Goal: Task Accomplishment & Management: Manage account settings

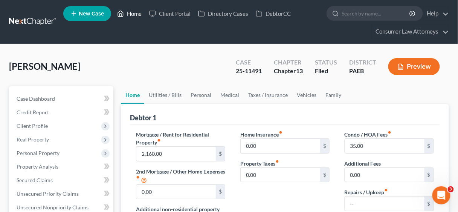
click at [135, 11] on link "Home" at bounding box center [129, 14] width 32 height 14
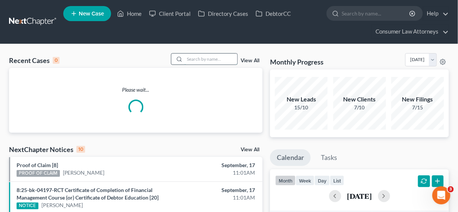
click at [196, 56] on input "search" at bounding box center [211, 58] width 53 height 11
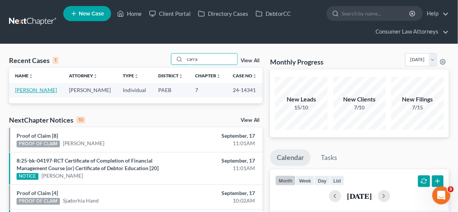
type input "carra"
click at [38, 89] on link "[PERSON_NAME]" at bounding box center [36, 90] width 42 height 6
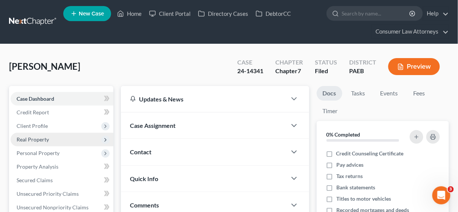
click at [41, 138] on span "Real Property" at bounding box center [33, 139] width 32 height 6
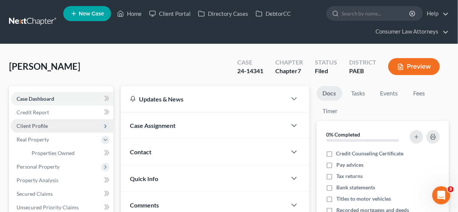
click at [41, 125] on span "Client Profile" at bounding box center [32, 125] width 31 height 6
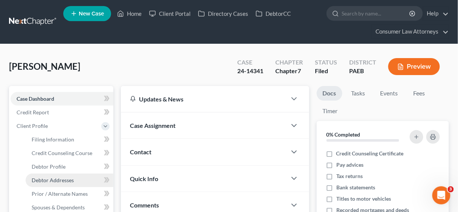
click at [57, 177] on span "Debtor Addresses" at bounding box center [53, 180] width 42 height 6
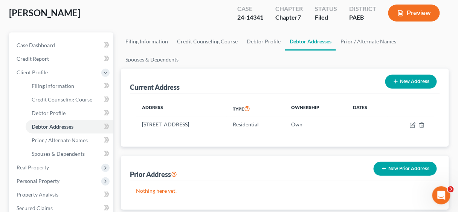
scroll to position [60, 0]
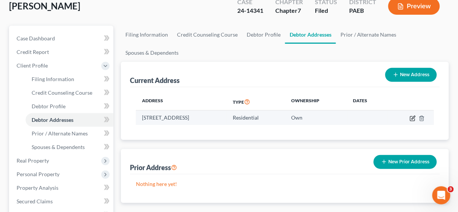
click at [414, 116] on icon "button" at bounding box center [413, 117] width 3 height 3
select select "39"
select select "47"
select select "0"
